Goal: Information Seeking & Learning: Learn about a topic

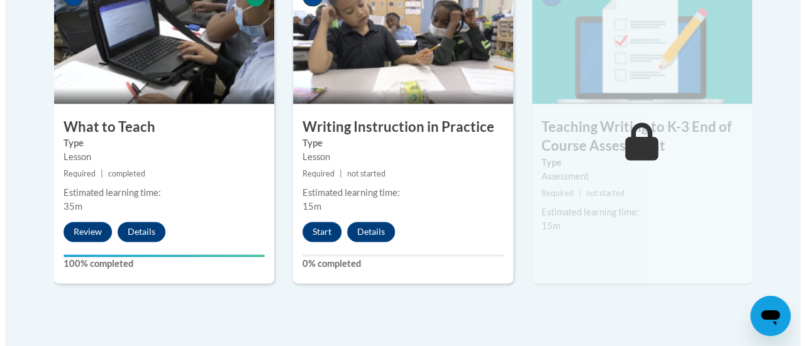
scroll to position [792, 0]
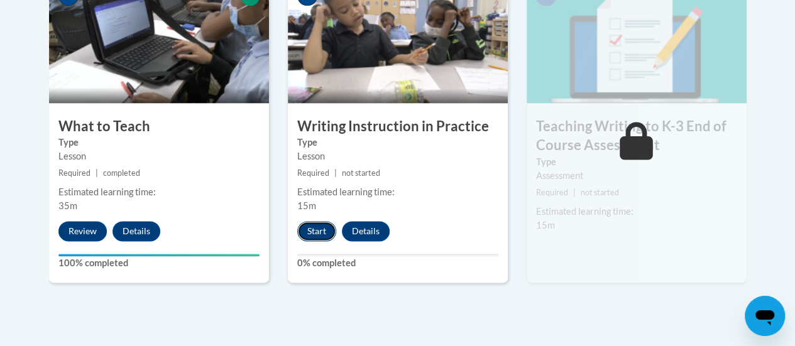
click at [312, 226] on button "Start" at bounding box center [316, 231] width 39 height 20
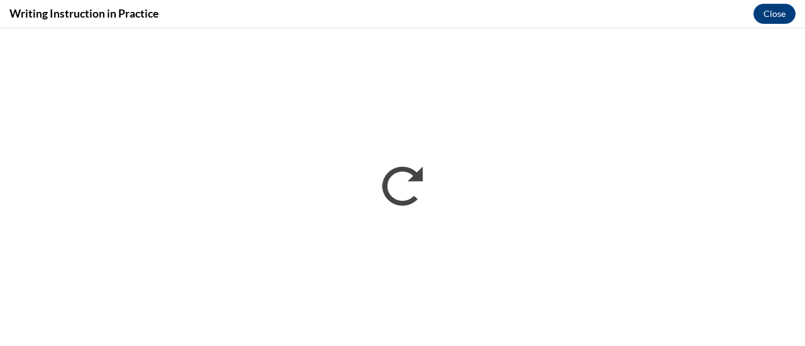
scroll to position [0, 0]
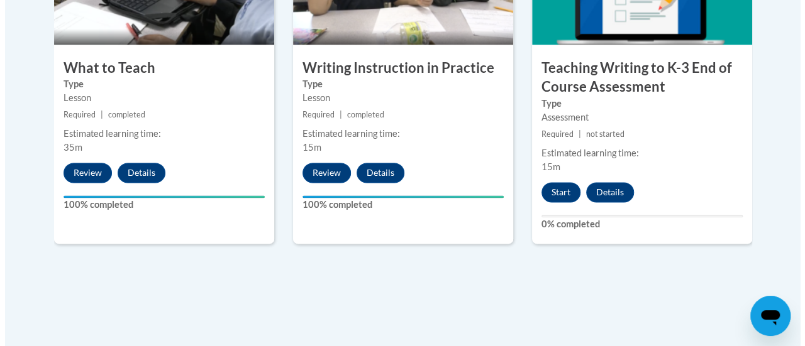
scroll to position [851, 0]
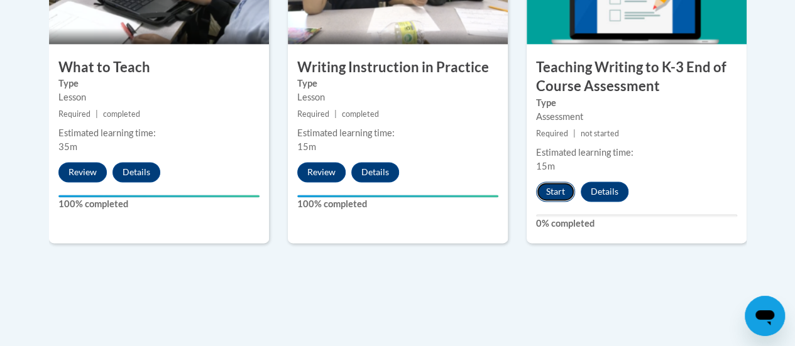
click at [556, 185] on button "Start" at bounding box center [555, 192] width 39 height 20
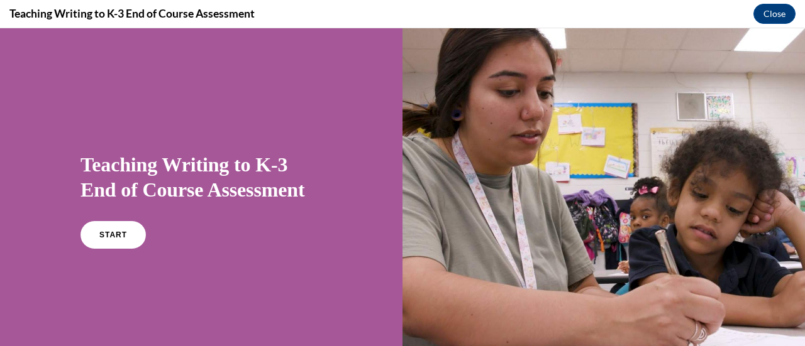
scroll to position [53, 0]
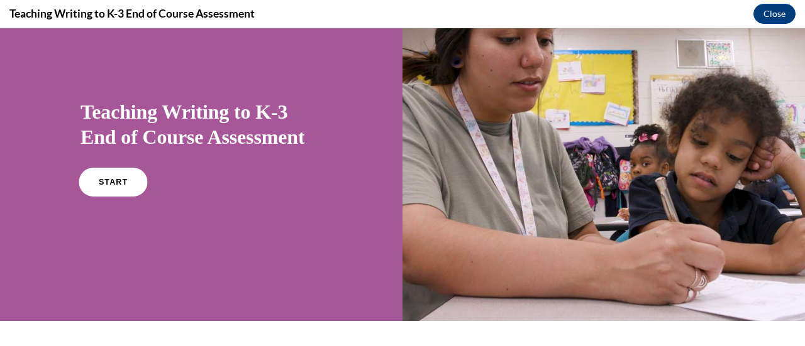
click at [113, 179] on span "START" at bounding box center [113, 182] width 29 height 9
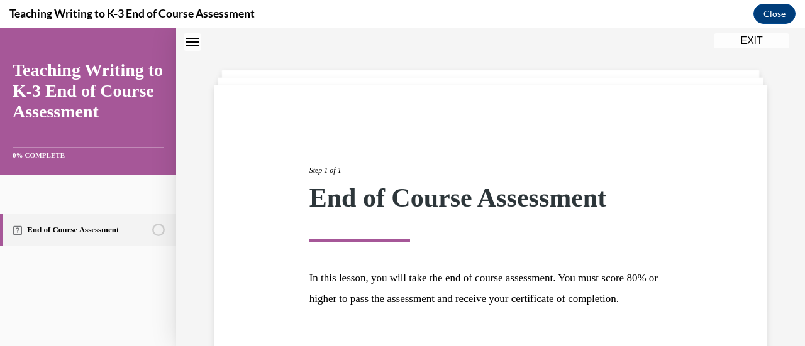
scroll to position [147, 0]
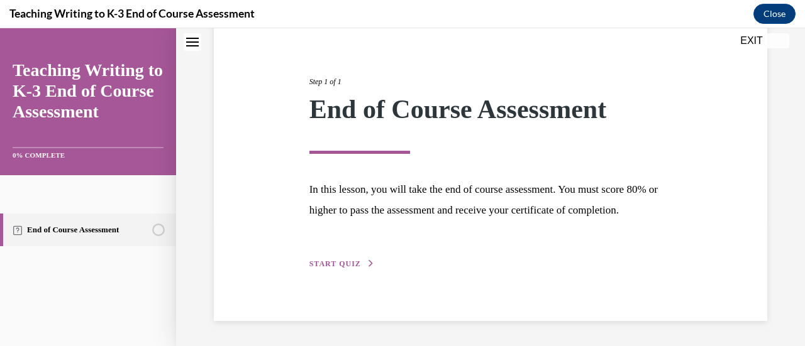
click at [333, 265] on span "START QUIZ" at bounding box center [335, 264] width 52 height 9
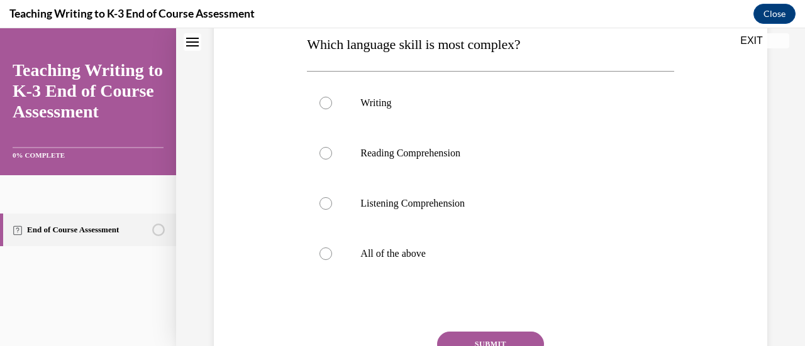
scroll to position [210, 0]
click at [322, 254] on div at bounding box center [325, 252] width 13 height 13
click at [322, 254] on input "All of the above" at bounding box center [325, 252] width 13 height 13
radio input "true"
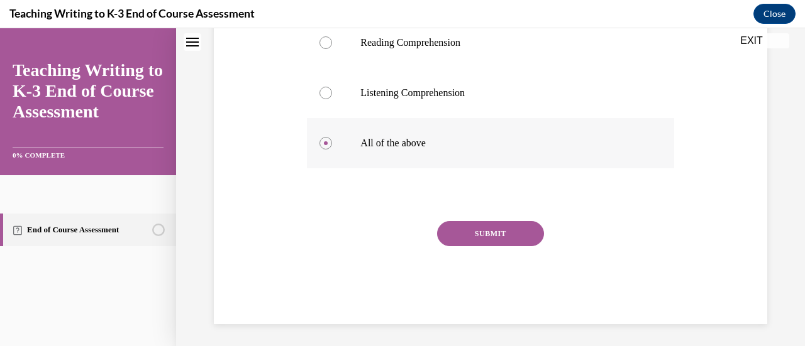
scroll to position [321, 0]
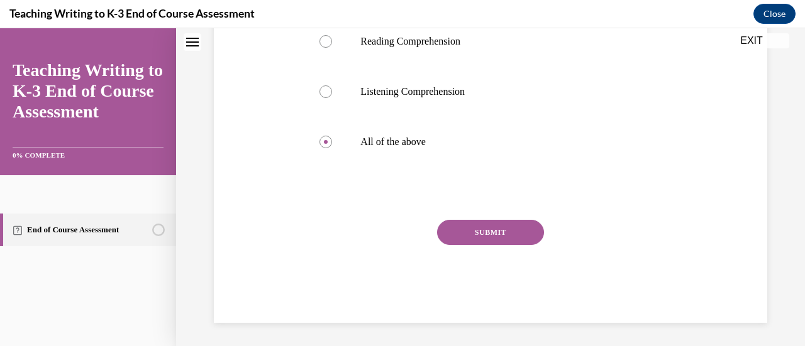
click at [500, 235] on button "SUBMIT" at bounding box center [490, 232] width 107 height 25
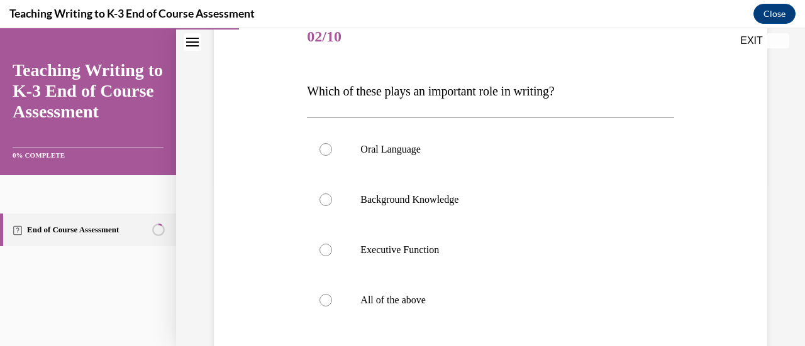
scroll to position [175, 0]
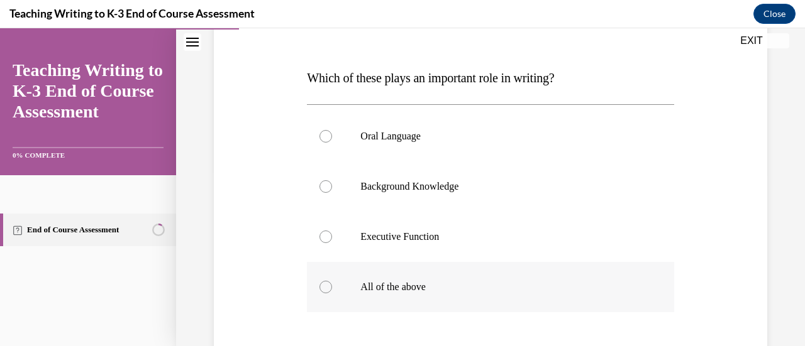
click at [324, 286] on div at bounding box center [325, 287] width 13 height 13
click at [324, 286] on input "All of the above" at bounding box center [325, 287] width 13 height 13
radio input "true"
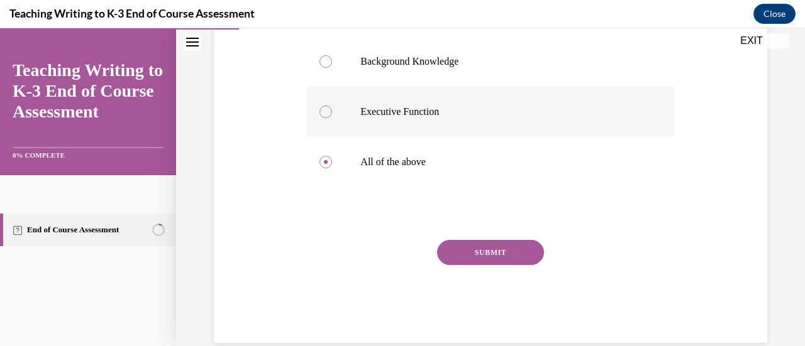
scroll to position [301, 0]
click at [515, 251] on button "SUBMIT" at bounding box center [490, 252] width 107 height 25
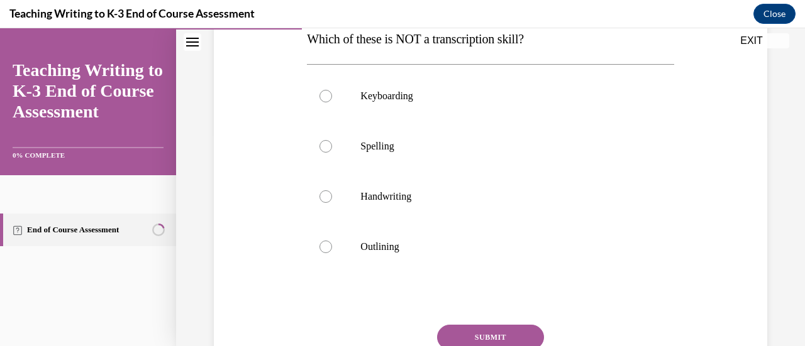
scroll to position [214, 0]
click at [324, 244] on div at bounding box center [325, 246] width 13 height 13
click at [324, 244] on input "Outlining" at bounding box center [325, 246] width 13 height 13
radio input "true"
click at [482, 331] on button "SUBMIT" at bounding box center [490, 336] width 107 height 25
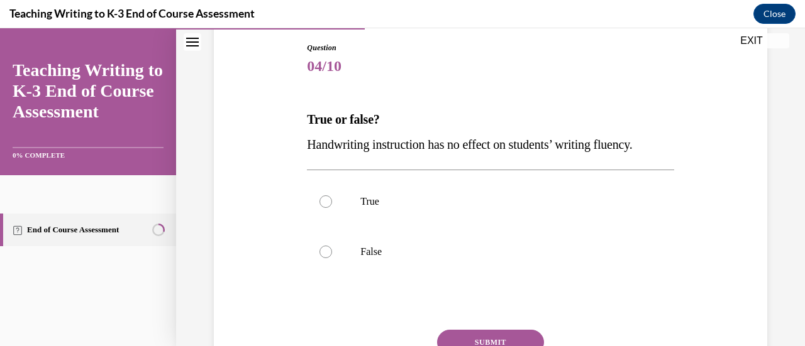
scroll to position [148, 0]
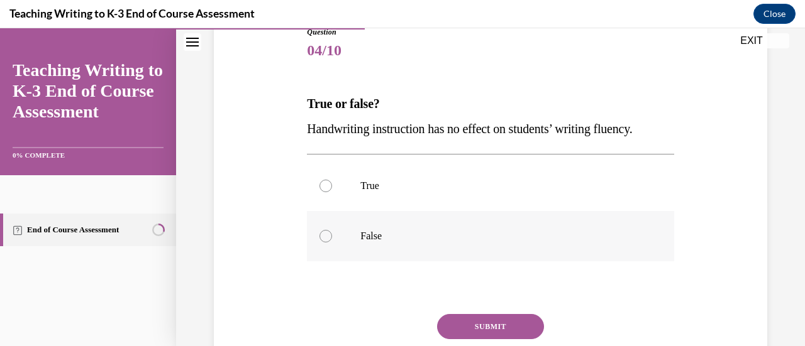
click at [324, 238] on div at bounding box center [325, 236] width 13 height 13
click at [324, 238] on input "False" at bounding box center [325, 236] width 13 height 13
radio input "true"
click at [468, 319] on button "SUBMIT" at bounding box center [490, 326] width 107 height 25
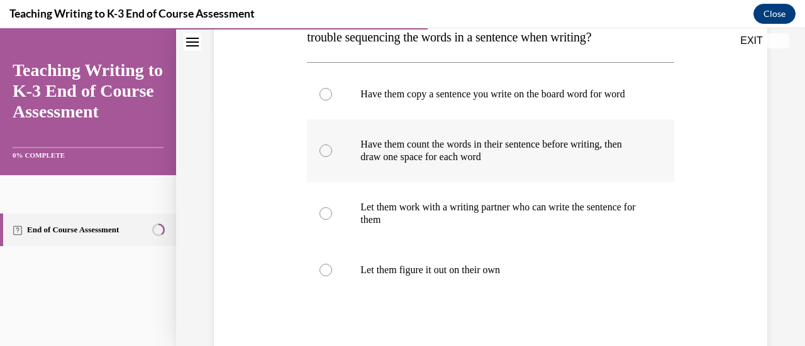
scroll to position [241, 0]
click at [321, 157] on div at bounding box center [325, 150] width 13 height 13
click at [321, 157] on input "Have them count the words in their sentence before writing, then draw one space…" at bounding box center [325, 150] width 13 height 13
radio input "true"
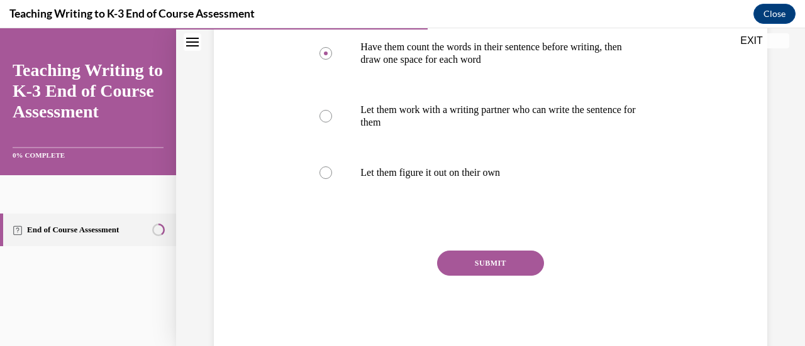
click at [485, 272] on button "SUBMIT" at bounding box center [490, 263] width 107 height 25
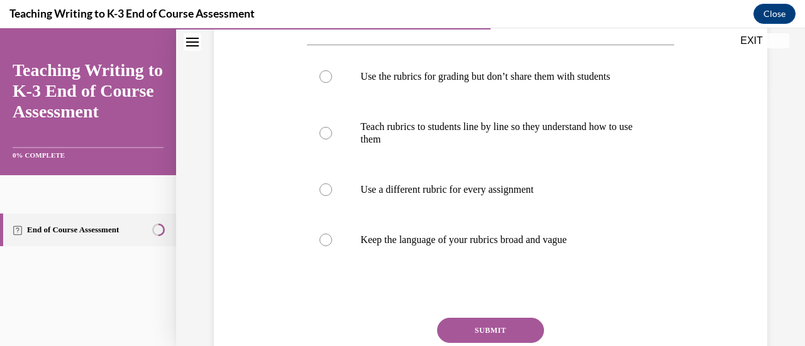
scroll to position [260, 0]
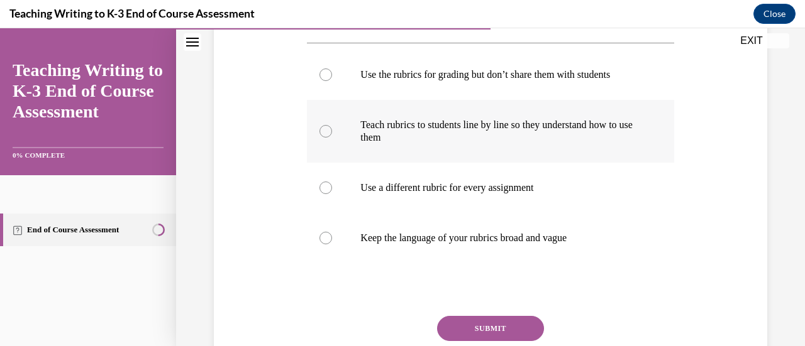
click at [324, 133] on div at bounding box center [325, 131] width 13 height 13
click at [324, 133] on input "Teach rubrics to students line by line so they understand how to use them" at bounding box center [325, 131] width 13 height 13
radio input "true"
click at [475, 324] on button "SUBMIT" at bounding box center [490, 328] width 107 height 25
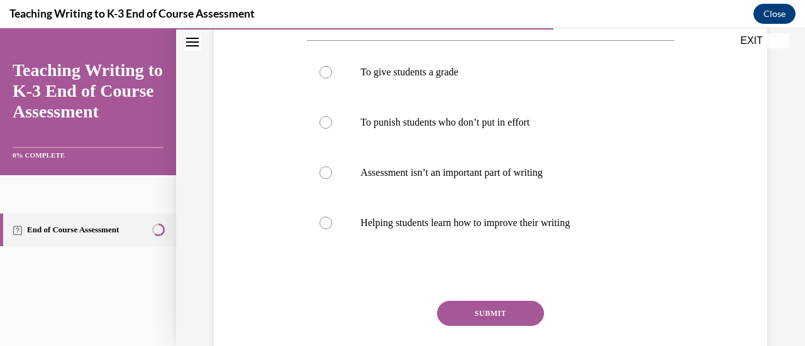
scroll to position [238, 0]
click at [325, 219] on div at bounding box center [325, 222] width 13 height 13
click at [325, 219] on input "Helping students learn how to improve their writing" at bounding box center [325, 222] width 13 height 13
radio input "true"
click at [465, 315] on button "SUBMIT" at bounding box center [490, 313] width 107 height 25
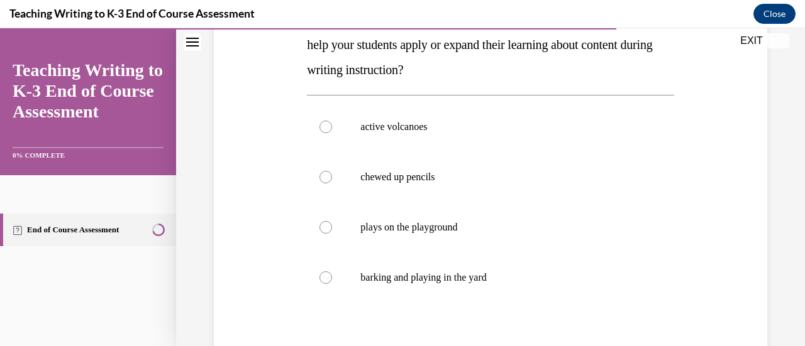
scroll to position [233, 0]
click at [324, 123] on div at bounding box center [325, 126] width 13 height 13
click at [324, 123] on input "active volcanoes" at bounding box center [325, 126] width 13 height 13
radio input "true"
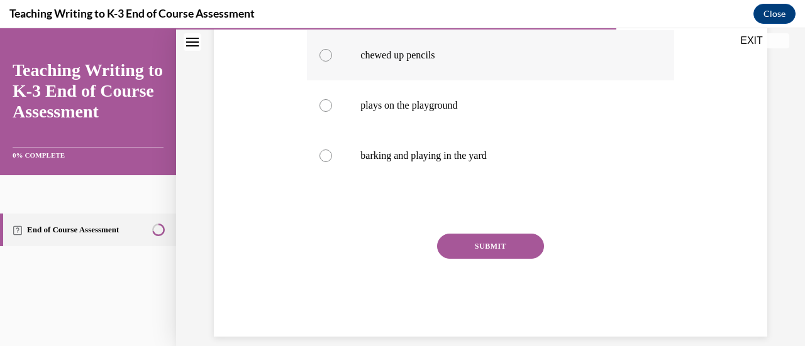
scroll to position [357, 0]
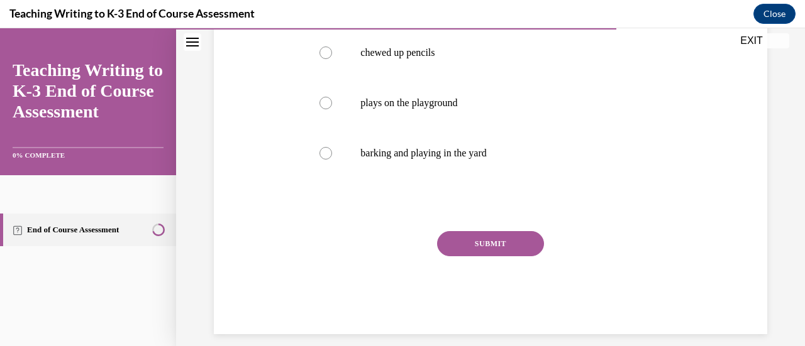
click at [482, 241] on button "SUBMIT" at bounding box center [490, 243] width 107 height 25
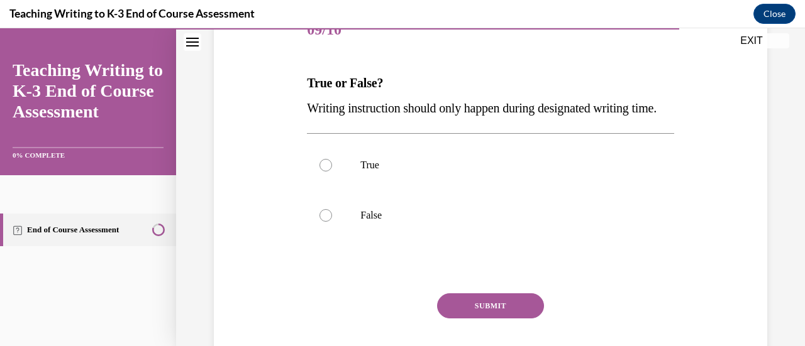
scroll to position [173, 0]
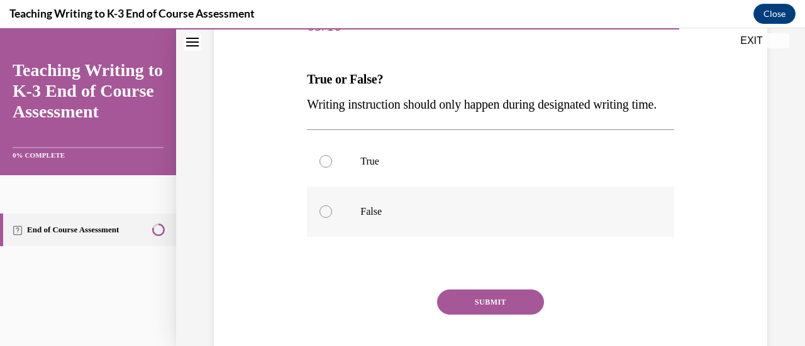
click at [321, 218] on div at bounding box center [325, 212] width 13 height 13
click at [321, 218] on input "False" at bounding box center [325, 212] width 13 height 13
radio input "true"
click at [494, 315] on button "SUBMIT" at bounding box center [490, 302] width 107 height 25
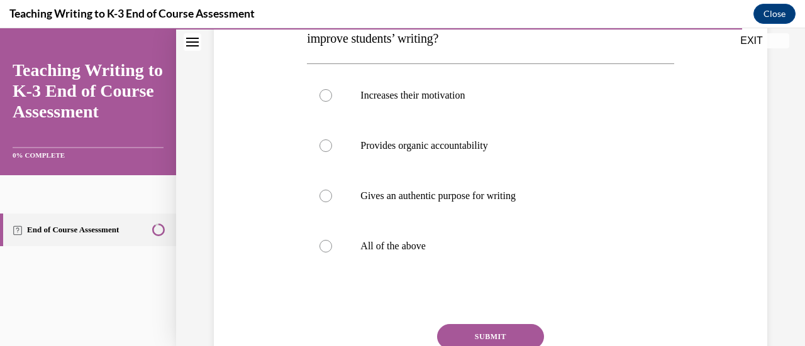
scroll to position [240, 0]
click at [324, 247] on div at bounding box center [325, 246] width 13 height 13
click at [324, 247] on input "All of the above" at bounding box center [325, 246] width 13 height 13
radio input "true"
click at [479, 334] on button "SUBMIT" at bounding box center [490, 336] width 107 height 25
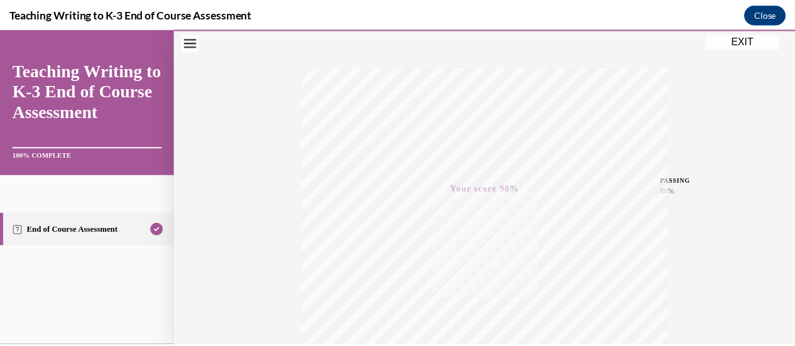
scroll to position [182, 0]
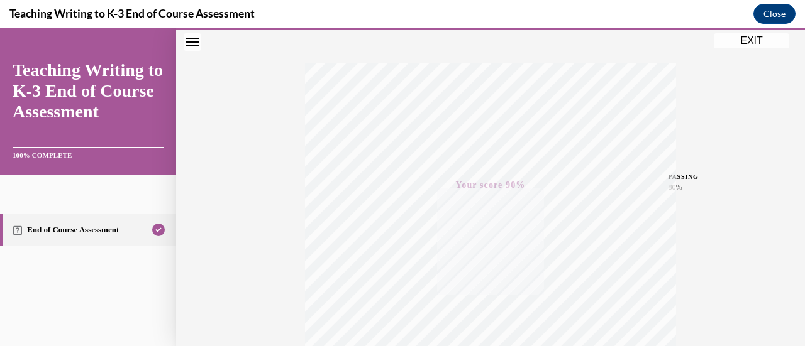
click at [741, 43] on button "EXIT" at bounding box center [751, 40] width 75 height 15
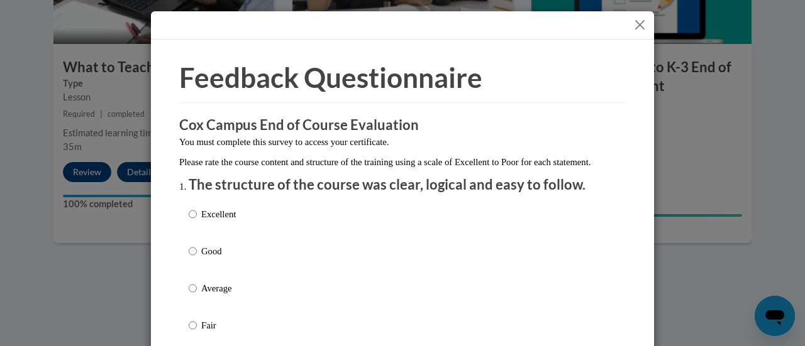
click at [636, 22] on button "Close" at bounding box center [640, 25] width 16 height 16
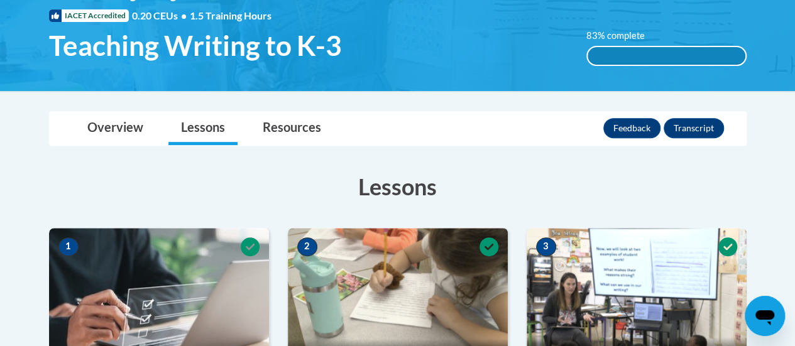
scroll to position [197, 0]
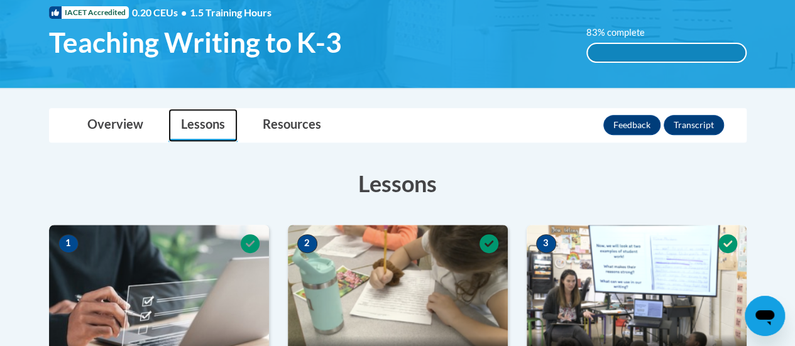
click at [196, 128] on link "Lessons" at bounding box center [202, 125] width 69 height 33
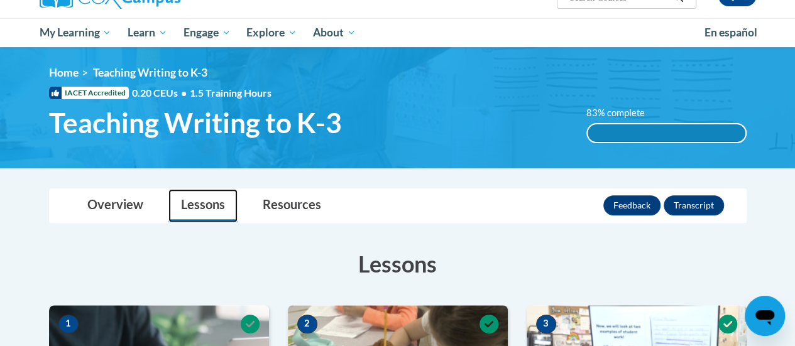
scroll to position [116, 0]
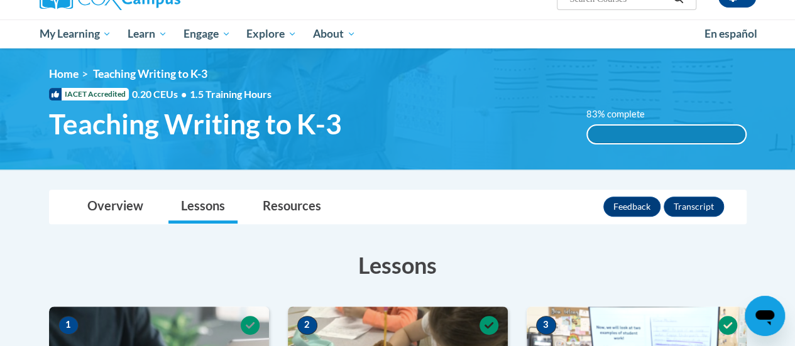
click at [196, 128] on span "Teaching Writing to K-3" at bounding box center [195, 124] width 293 height 33
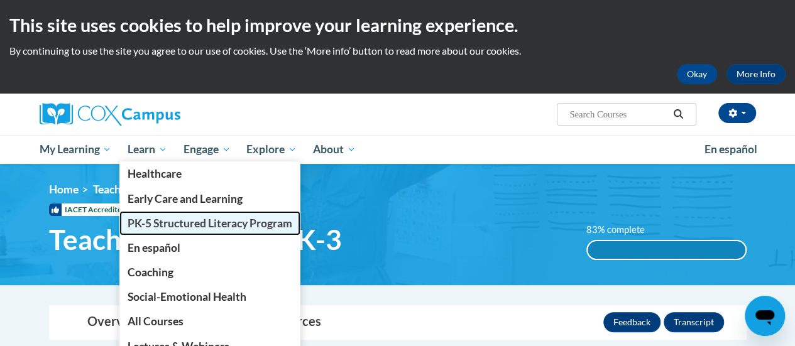
click at [150, 221] on span "PK-5 Structured Literacy Program" at bounding box center [210, 223] width 165 height 13
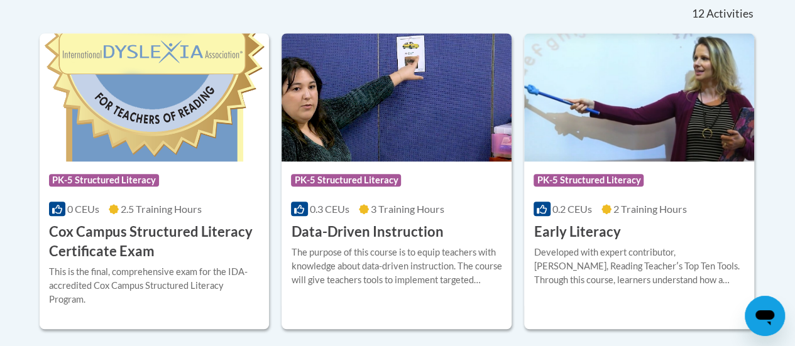
scroll to position [552, 0]
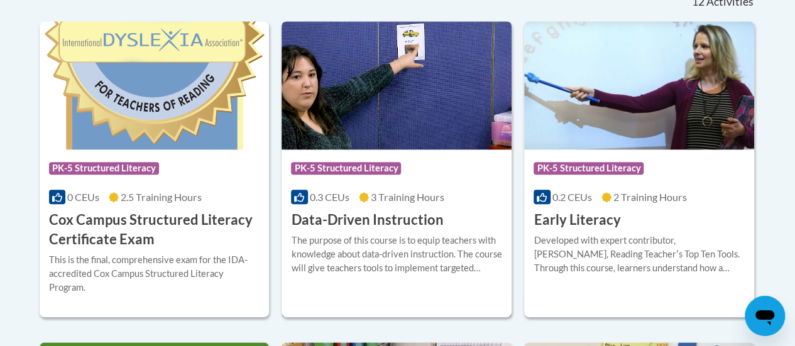
click at [375, 139] on img at bounding box center [397, 85] width 230 height 128
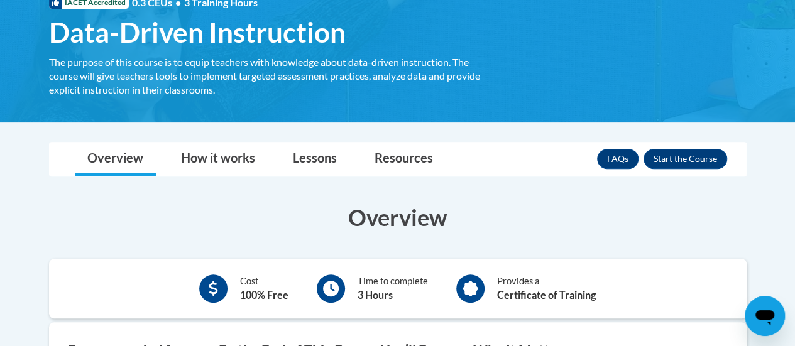
scroll to position [214, 0]
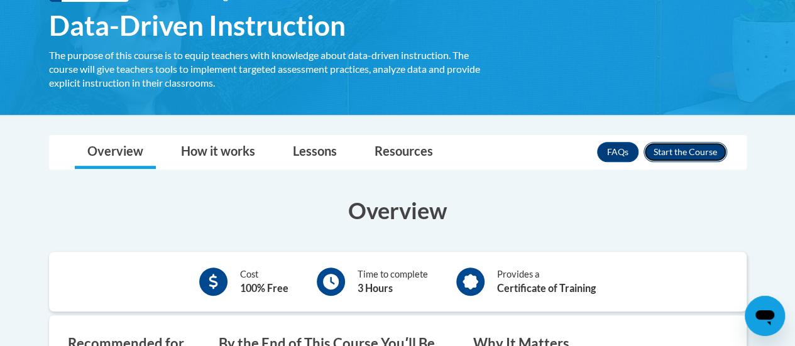
click at [668, 149] on button "Enroll" at bounding box center [686, 152] width 84 height 20
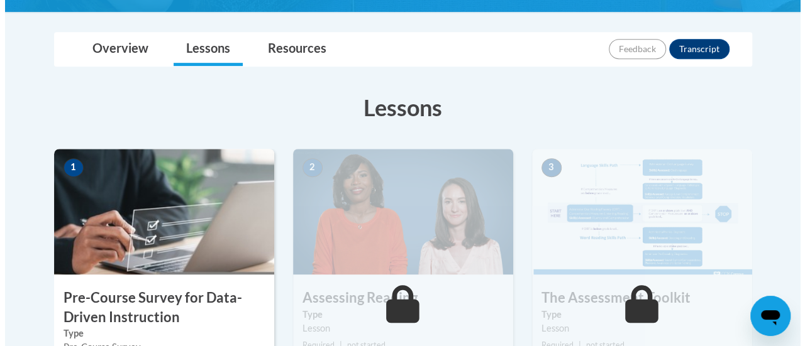
scroll to position [384, 0]
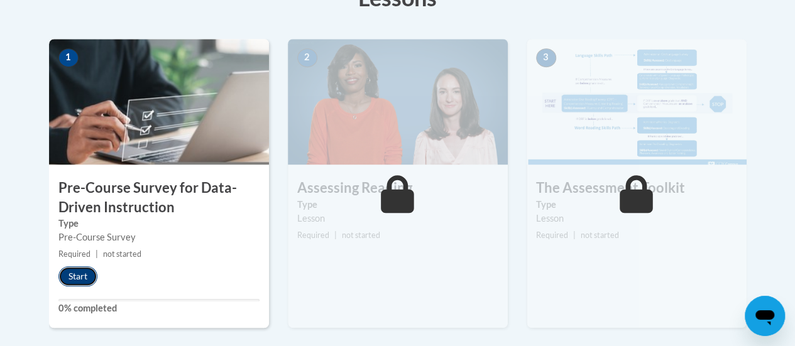
click at [80, 271] on button "Start" at bounding box center [77, 277] width 39 height 20
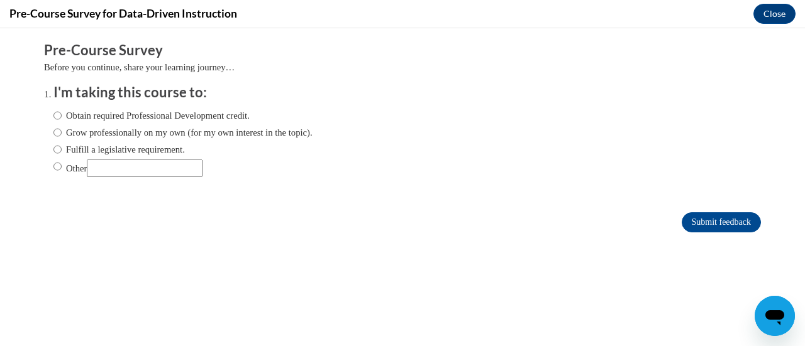
scroll to position [0, 0]
click at [53, 119] on input "Obtain required Professional Development credit." at bounding box center [57, 116] width 8 height 14
radio input "true"
click at [692, 221] on input "Submit feedback" at bounding box center [721, 223] width 79 height 20
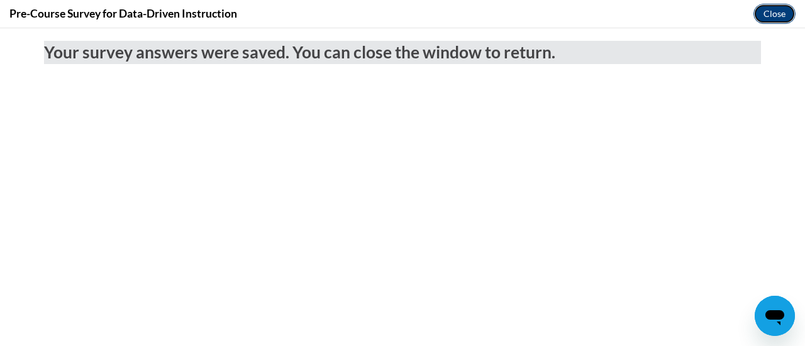
click at [763, 14] on button "Close" at bounding box center [774, 14] width 42 height 20
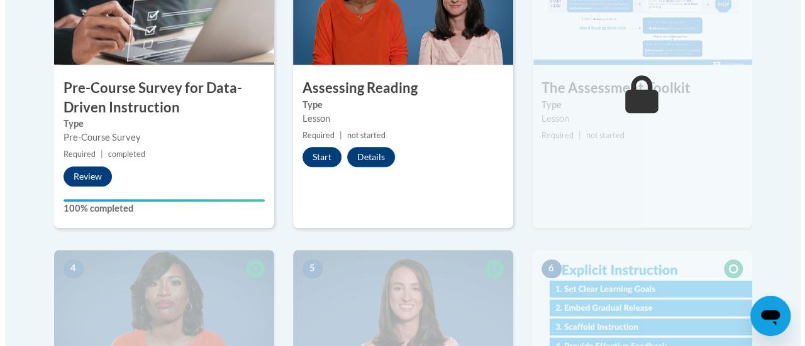
scroll to position [460, 0]
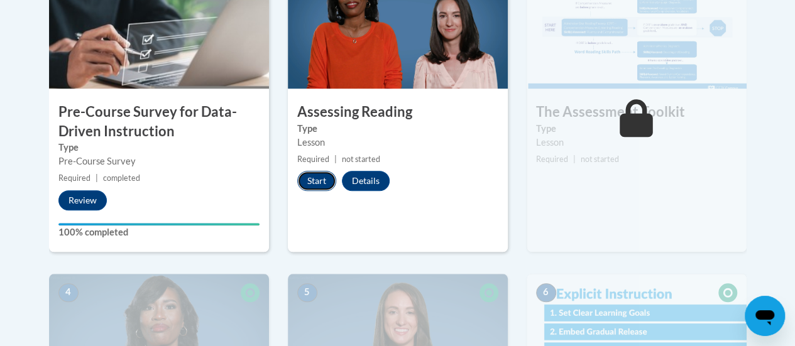
click at [320, 181] on button "Start" at bounding box center [316, 181] width 39 height 20
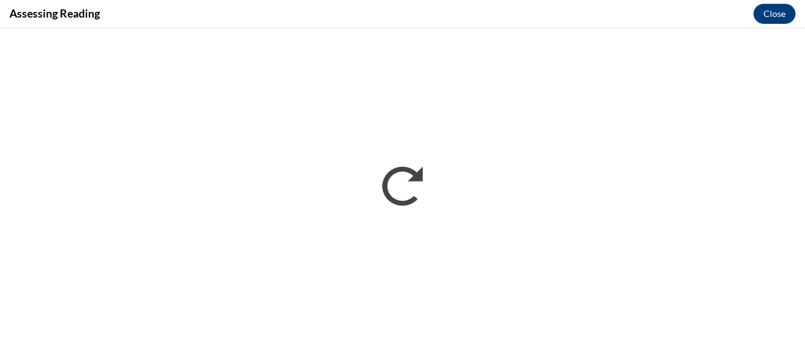
scroll to position [0, 0]
